Goal: Task Accomplishment & Management: Manage account settings

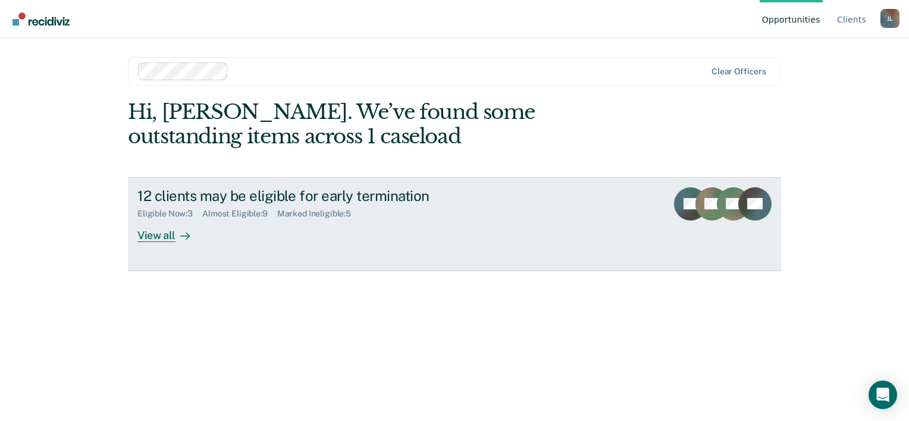
click at [169, 239] on div "View all" at bounding box center [170, 230] width 67 height 23
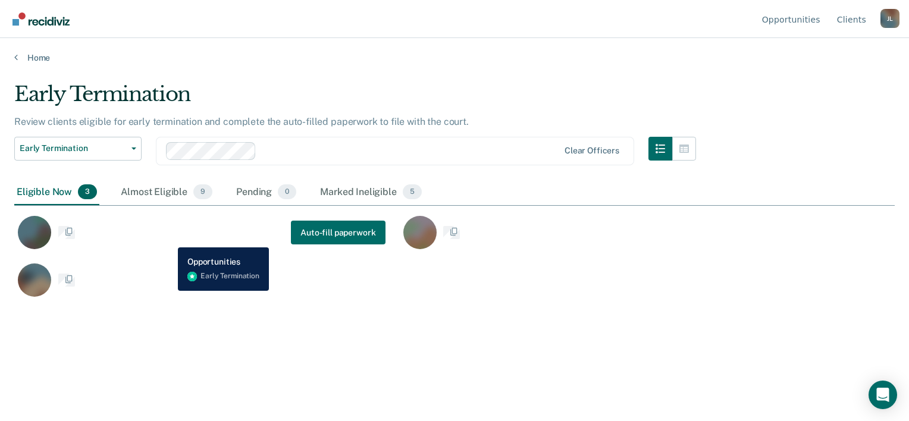
scroll to position [240, 871]
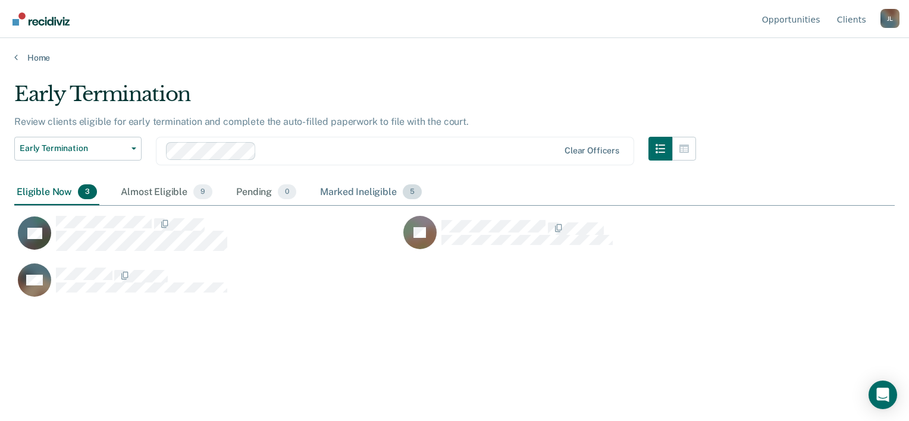
click at [352, 187] on div "Marked Ineligible 5" at bounding box center [371, 193] width 106 height 26
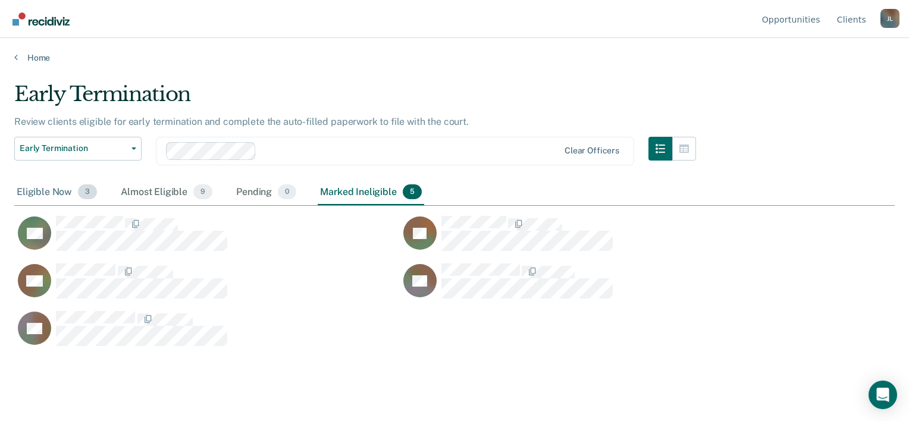
click at [59, 193] on div "Eligible Now 3" at bounding box center [56, 193] width 85 height 26
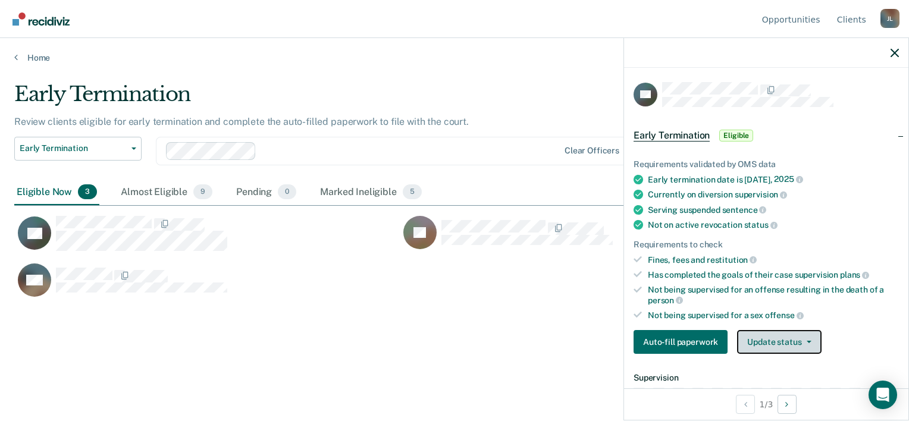
click at [771, 330] on button "Update status" at bounding box center [779, 342] width 84 height 24
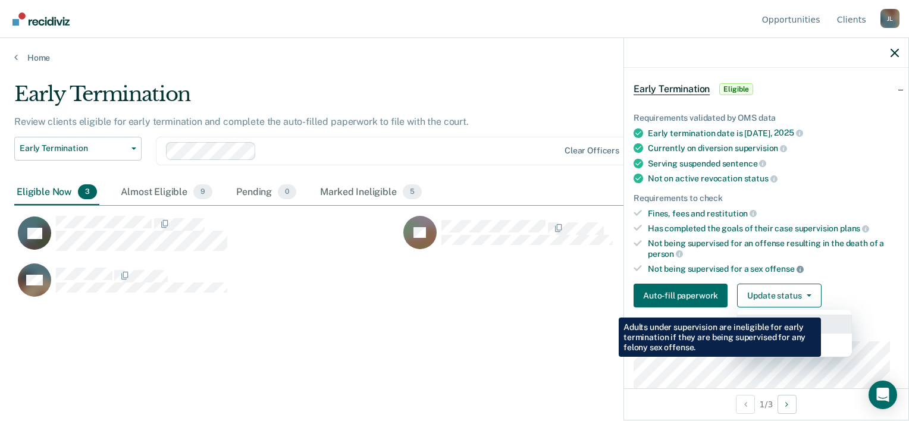
scroll to position [59, 0]
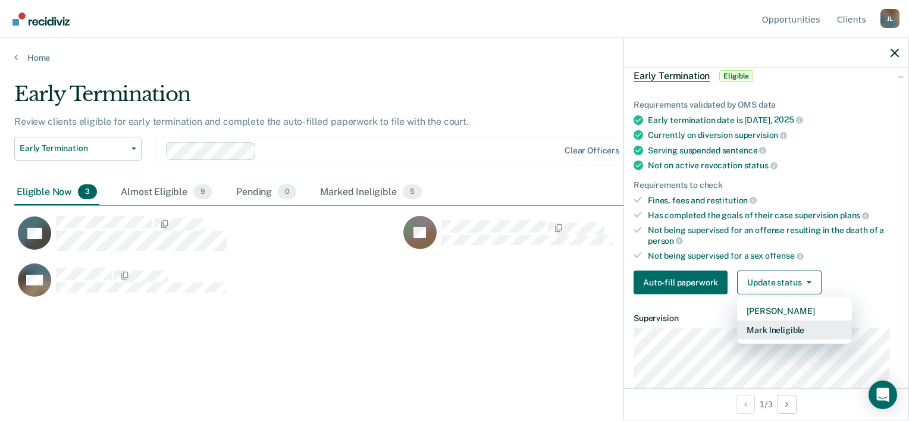
click at [820, 332] on button "Mark Ineligible" at bounding box center [794, 330] width 115 height 19
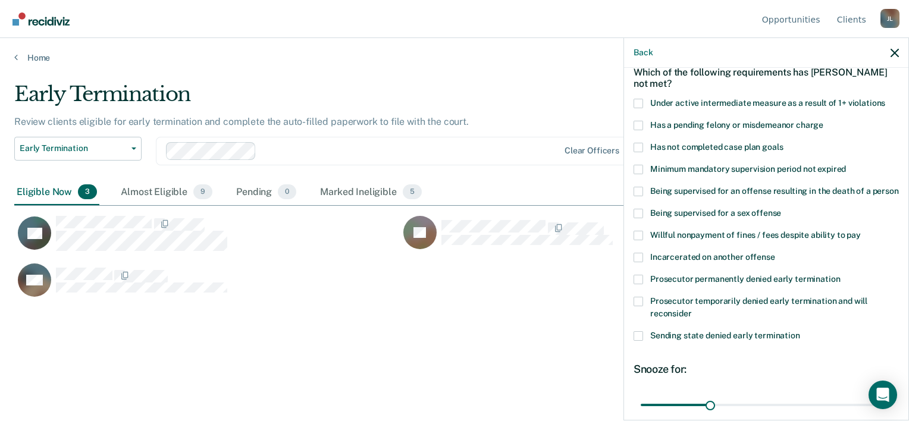
click at [895, 57] on div "Back" at bounding box center [766, 53] width 284 height 30
click at [892, 51] on icon "button" at bounding box center [895, 53] width 8 height 8
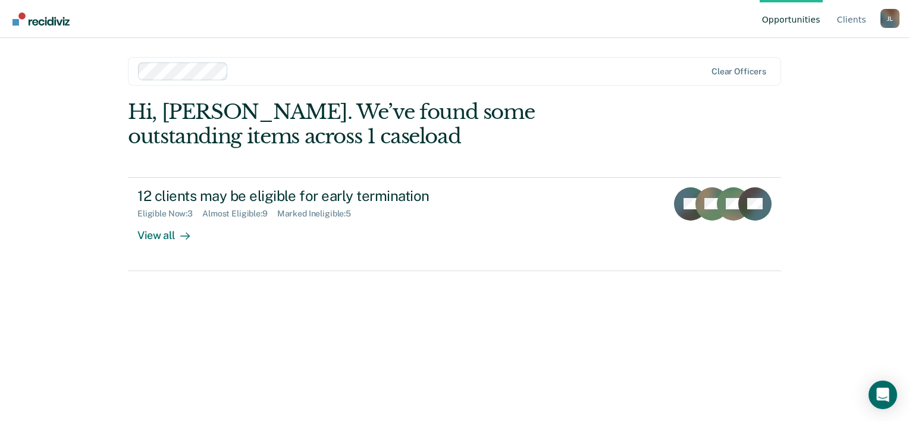
click at [890, 18] on div "J L" at bounding box center [890, 18] width 19 height 19
click at [824, 54] on link "Profile" at bounding box center [842, 56] width 77 height 10
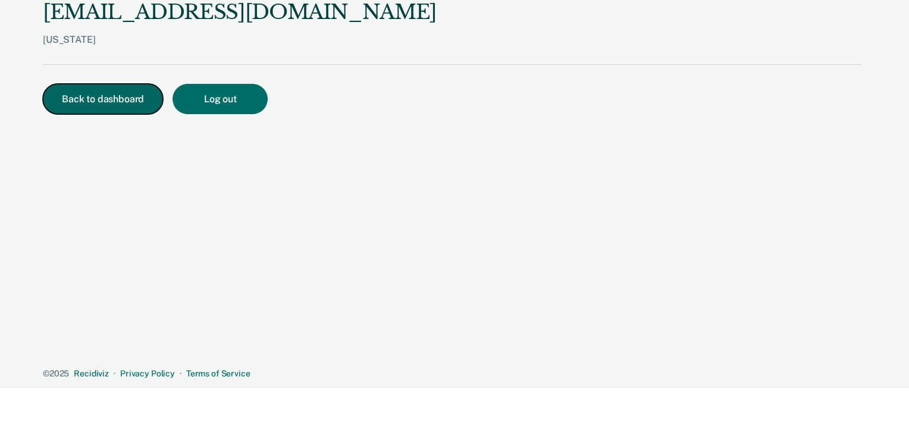
click at [109, 95] on button "Back to dashboard" at bounding box center [103, 99] width 120 height 30
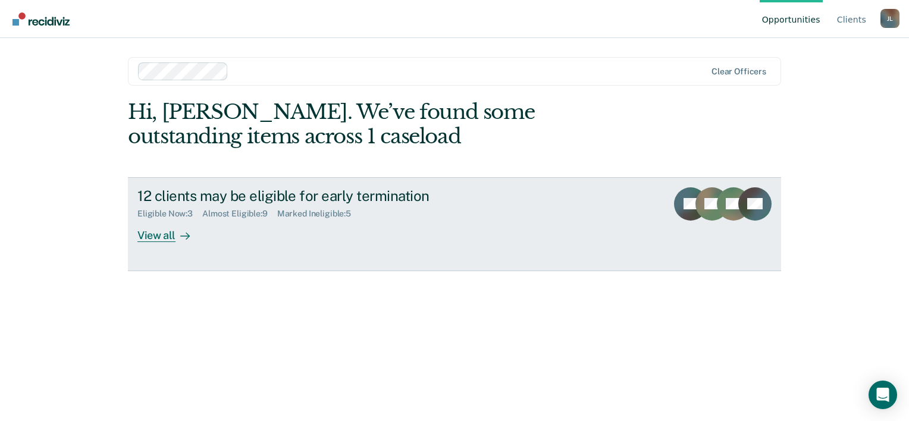
click at [195, 231] on div "View all" at bounding box center [170, 230] width 67 height 23
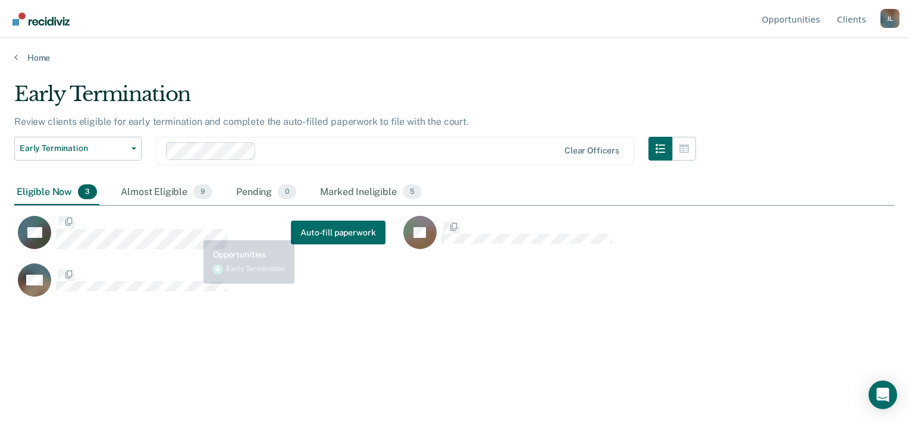
scroll to position [240, 871]
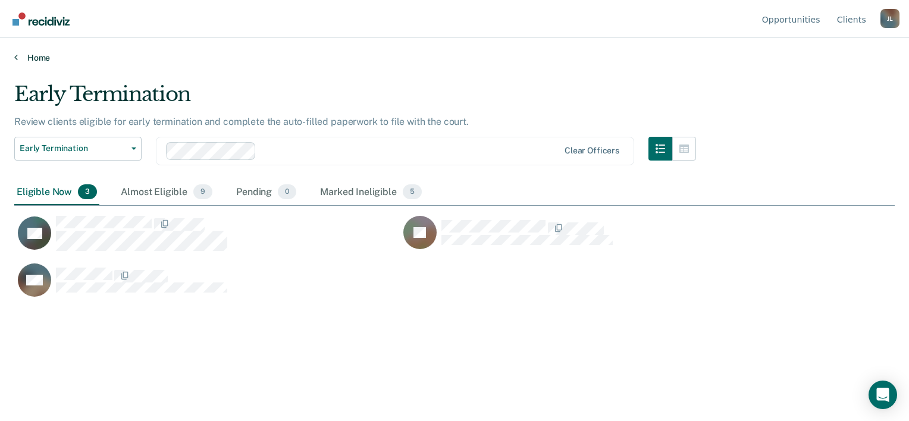
click at [39, 55] on link "Home" at bounding box center [454, 57] width 881 height 11
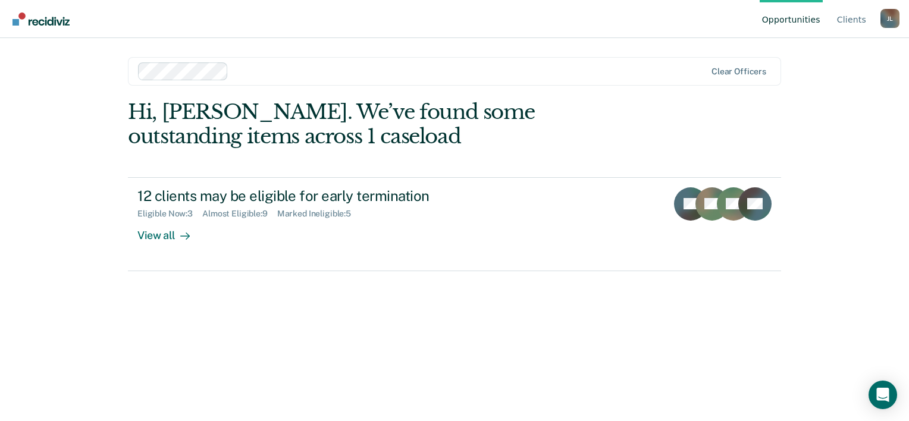
click at [89, 124] on div "Opportunities Client s Jackson, Mikayla L. J L Profile How it works Log Out Cle…" at bounding box center [454, 210] width 909 height 421
